Goal: Use online tool/utility: Utilize a website feature to perform a specific function

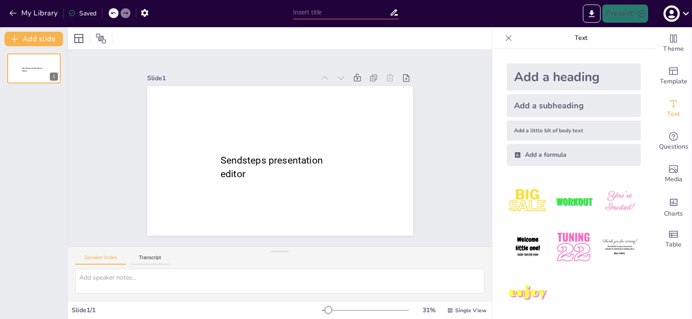
click at [493, 234] on div "Add a heading Add a subheading Add a little bit of body text Add a formula" at bounding box center [574, 184] width 163 height 270
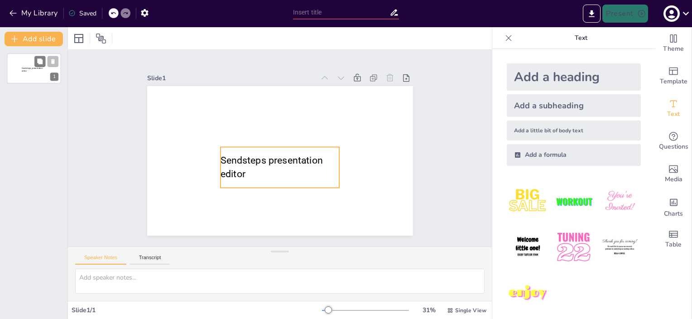
click at [29, 71] on p "Sendsteps presentation editor" at bounding box center [34, 69] width 24 height 5
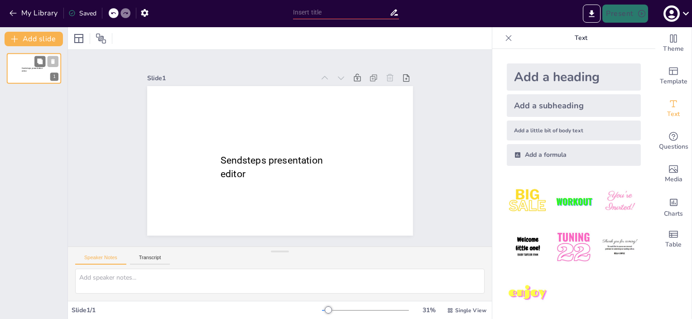
click at [29, 71] on p "Sendsteps presentation editor" at bounding box center [34, 69] width 24 height 5
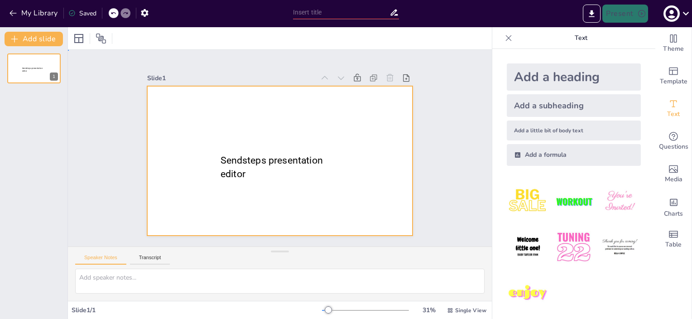
click at [193, 154] on div at bounding box center [280, 161] width 266 height 150
click at [39, 65] on div "Sendsteps presentation editor 1" at bounding box center [34, 68] width 54 height 31
click at [216, 109] on div at bounding box center [280, 161] width 266 height 150
